Goal: Task Accomplishment & Management: Manage account settings

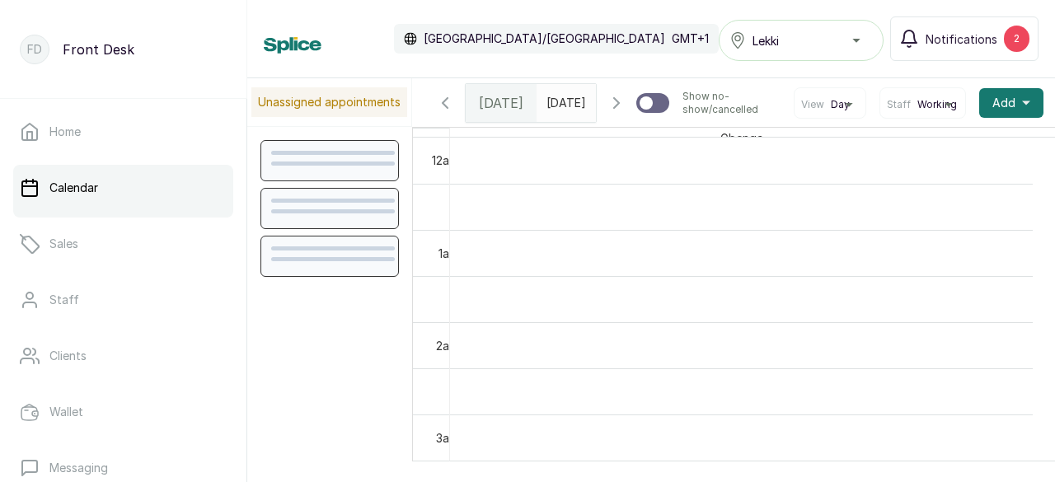
scroll to position [556, 0]
click at [971, 41] on span "Notifications" at bounding box center [962, 39] width 72 height 17
